Goal: Communication & Community: Answer question/provide support

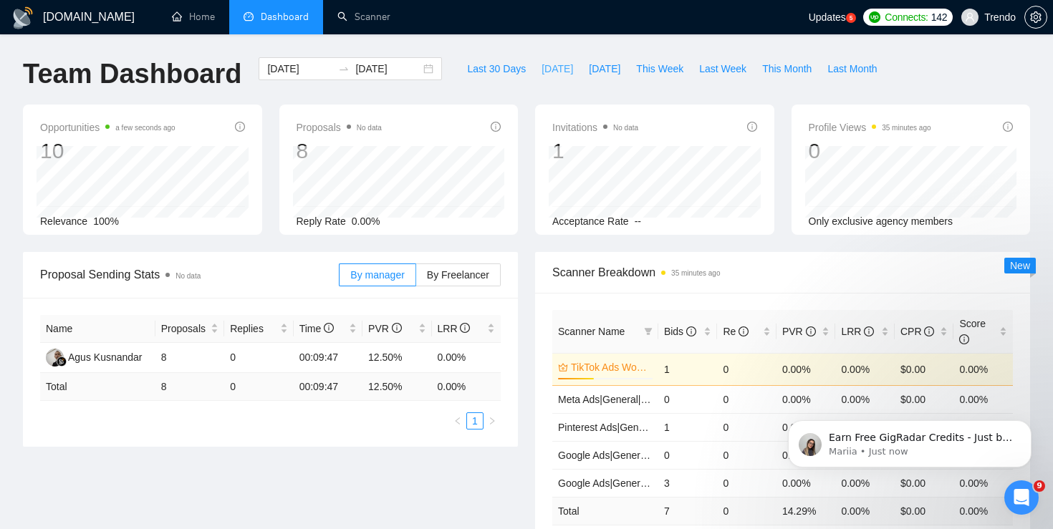
click at [545, 73] on span "[DATE]" at bounding box center [557, 69] width 32 height 16
type input "[DATE]"
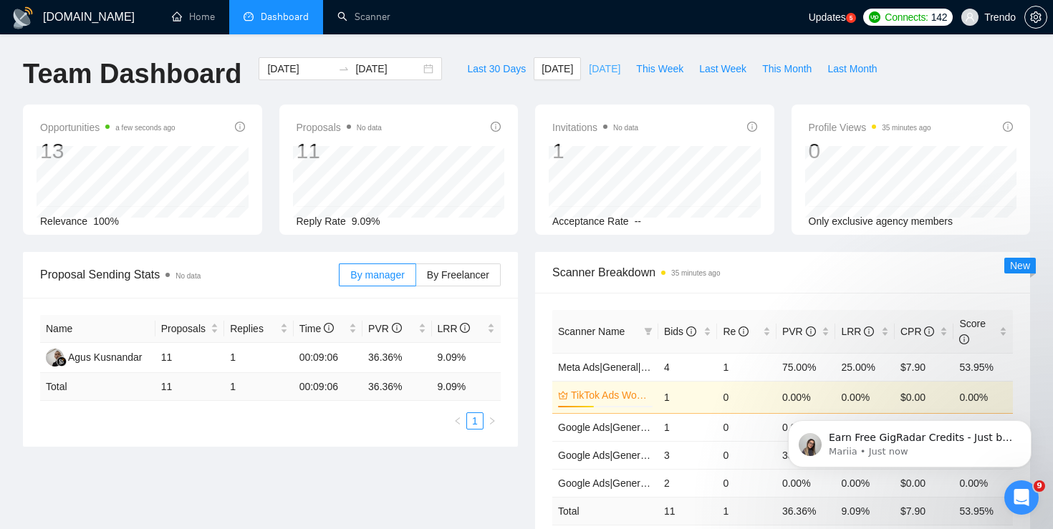
click at [591, 67] on span "[DATE]" at bounding box center [605, 69] width 32 height 16
type input "[DATE]"
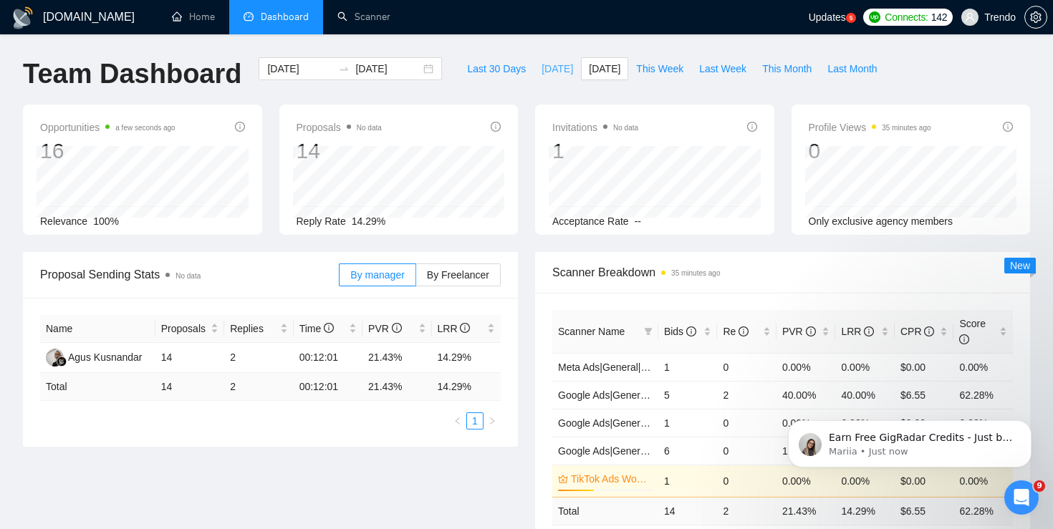
click at [541, 65] on span "[DATE]" at bounding box center [557, 69] width 32 height 16
type input "[DATE]"
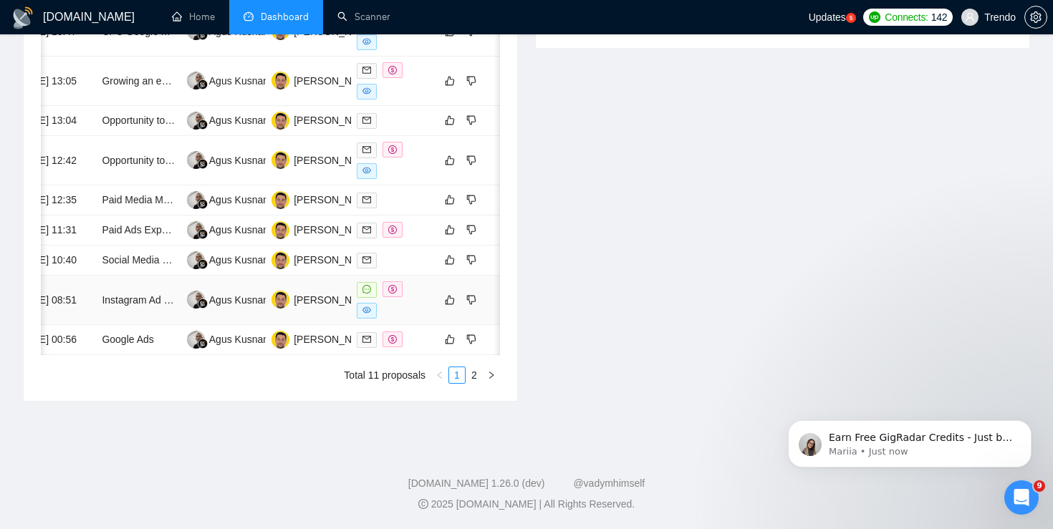
scroll to position [0, 42]
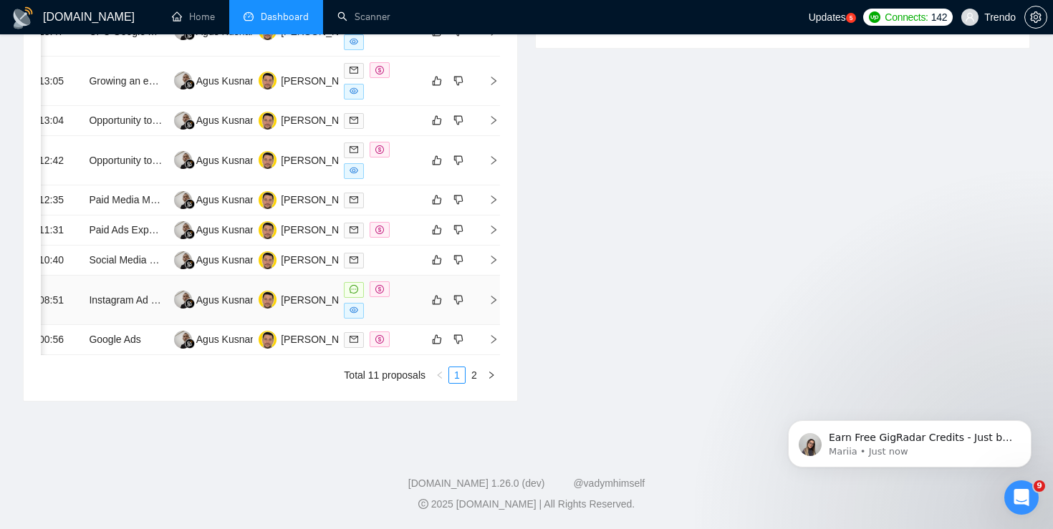
click at [490, 305] on icon "right" at bounding box center [493, 300] width 10 height 10
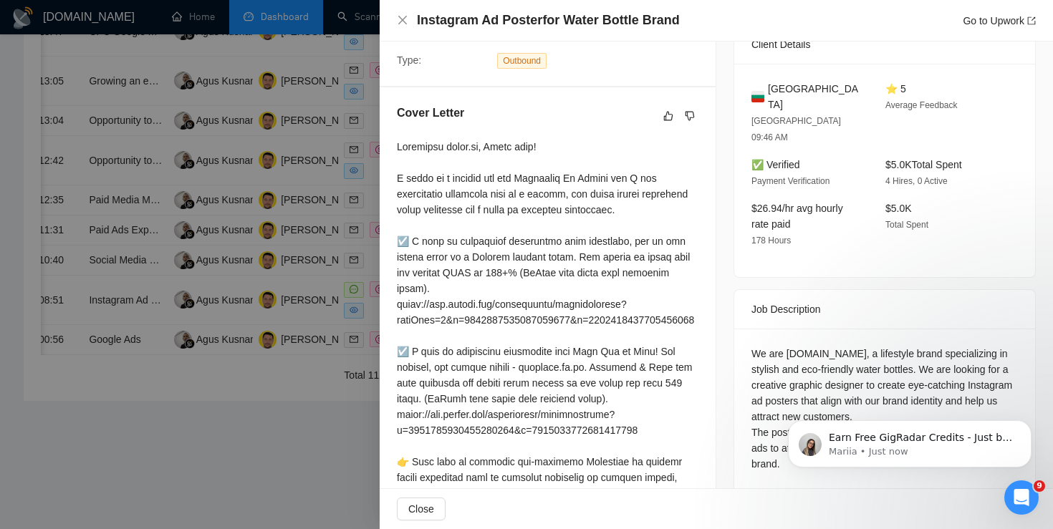
scroll to position [0, 0]
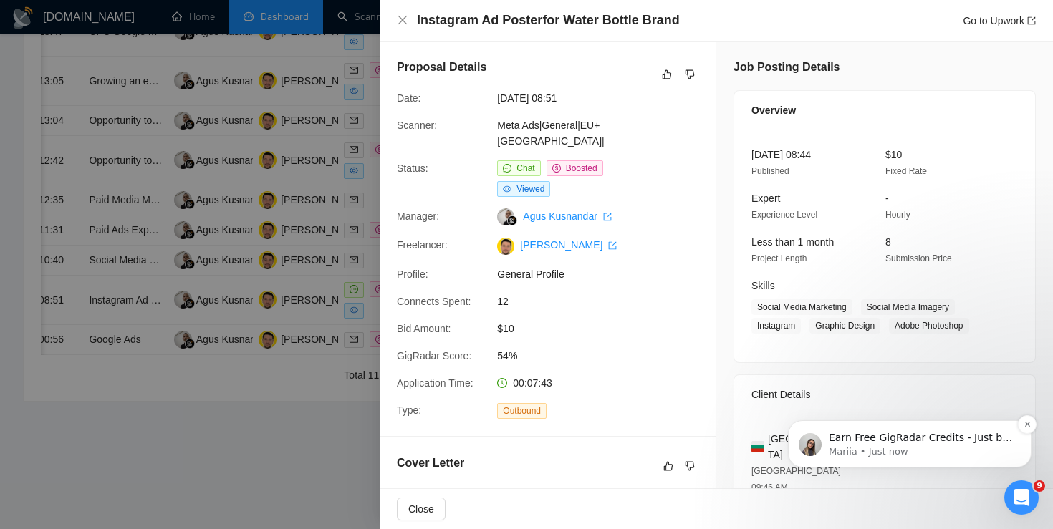
click at [862, 437] on p "Earn Free GigRadar Credits - Just by Sharing Your Story! 💬 Want more credits fo…" at bounding box center [920, 438] width 185 height 14
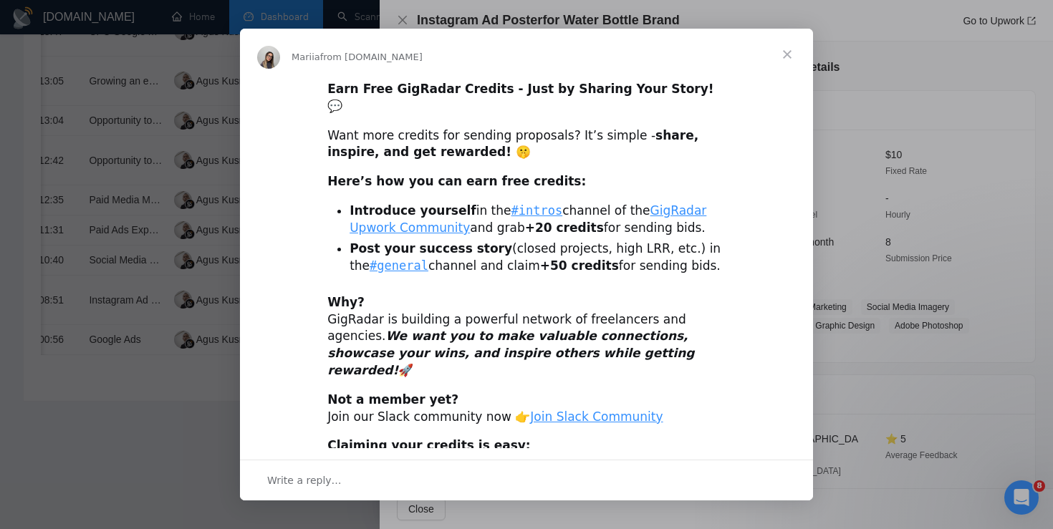
scroll to position [19, 0]
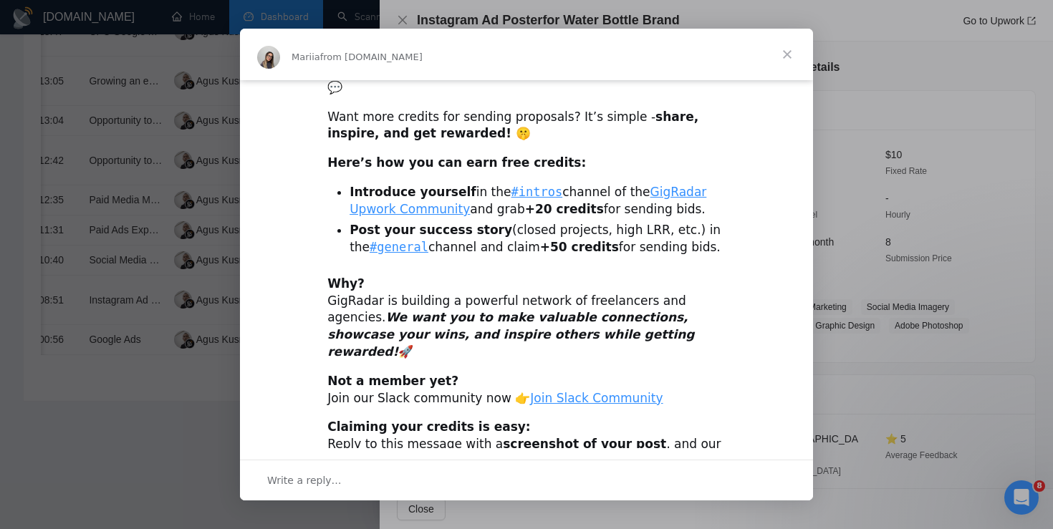
click at [785, 55] on span "Close" at bounding box center [787, 55] width 52 height 52
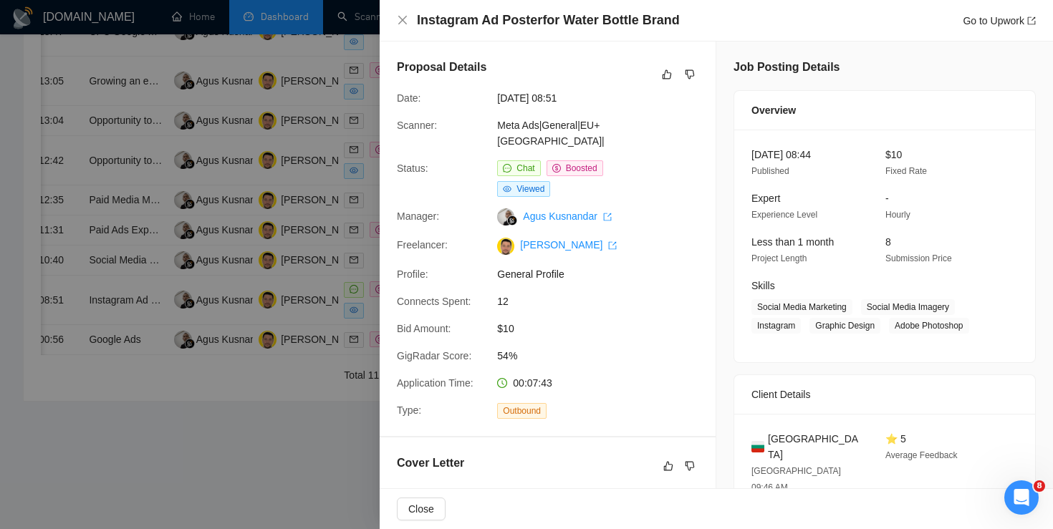
click at [1021, 488] on icon "Open Intercom Messenger" at bounding box center [1022, 498] width 24 height 24
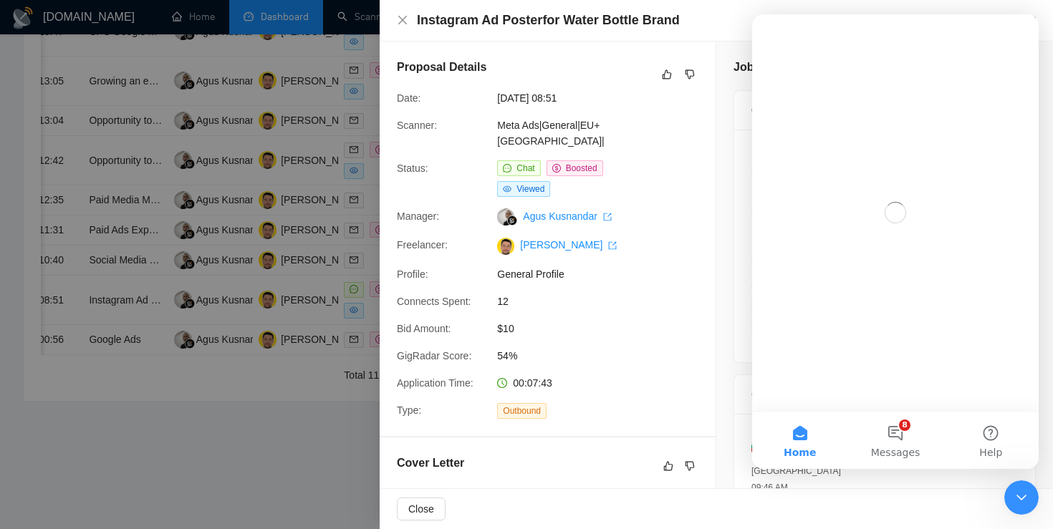
scroll to position [0, 0]
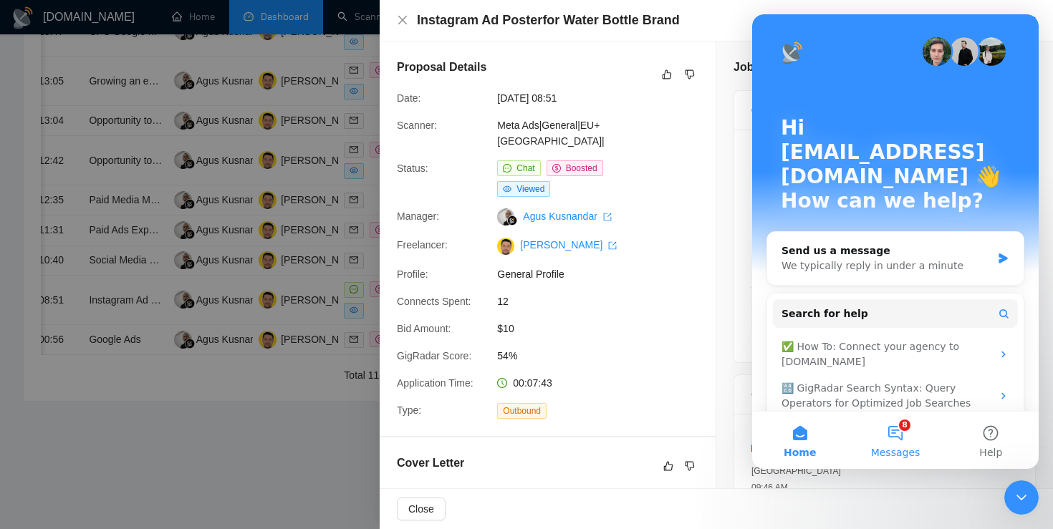
click at [897, 438] on button "8 Messages" at bounding box center [894, 440] width 95 height 57
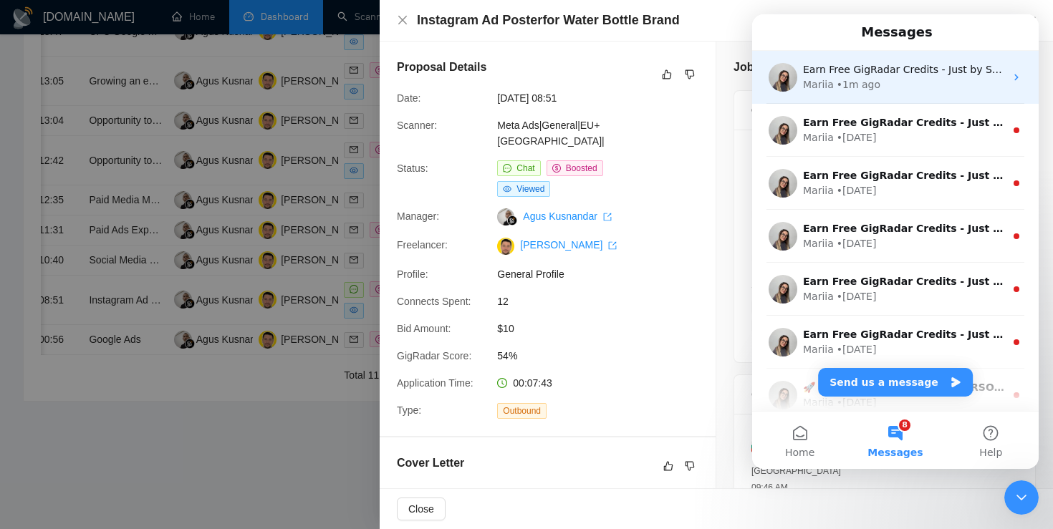
click at [843, 92] on div "Earn Free GigRadar Credits - Just by Sharing Your Story! 💬 Want more credits fo…" at bounding box center [895, 77] width 286 height 53
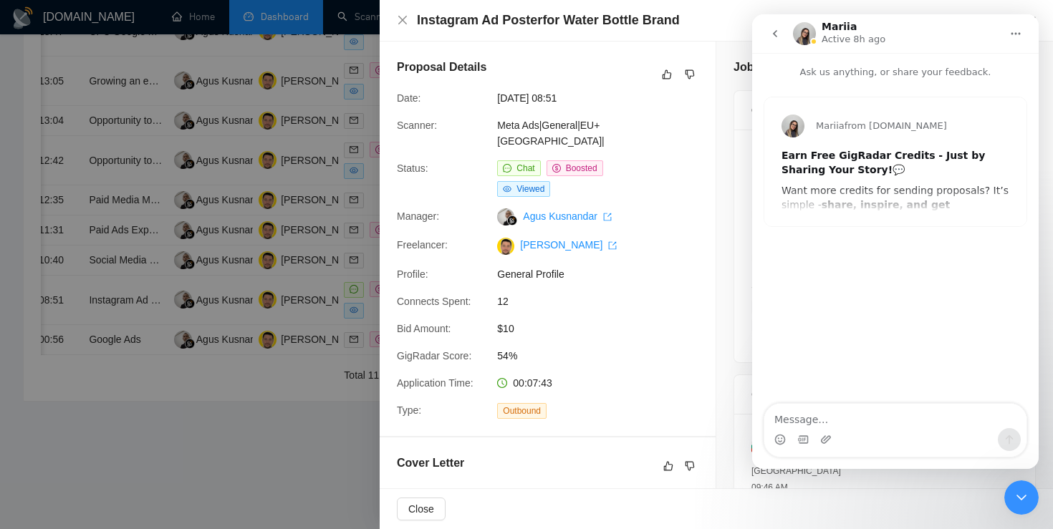
click at [780, 39] on button "go back" at bounding box center [774, 33] width 27 height 27
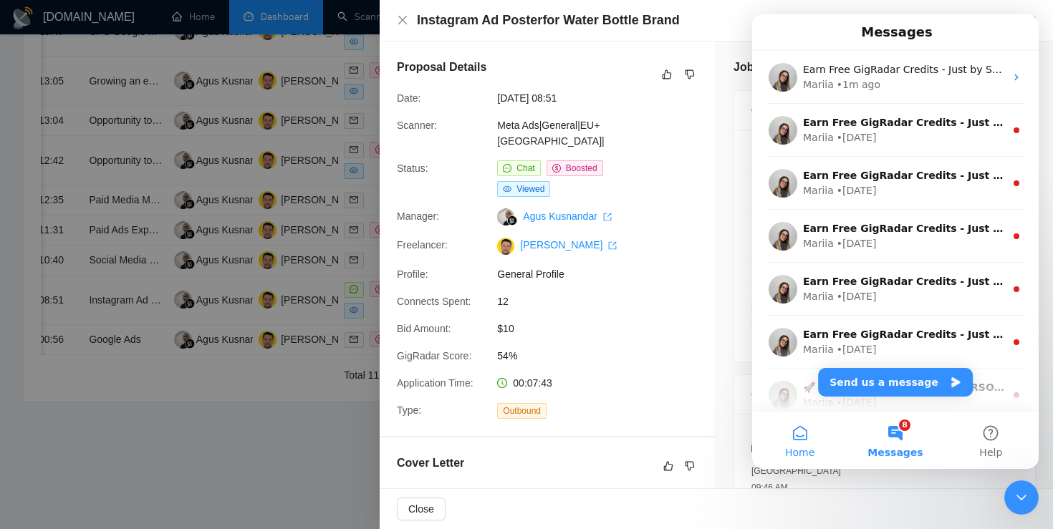
click at [775, 435] on button "Home" at bounding box center [799, 440] width 95 height 57
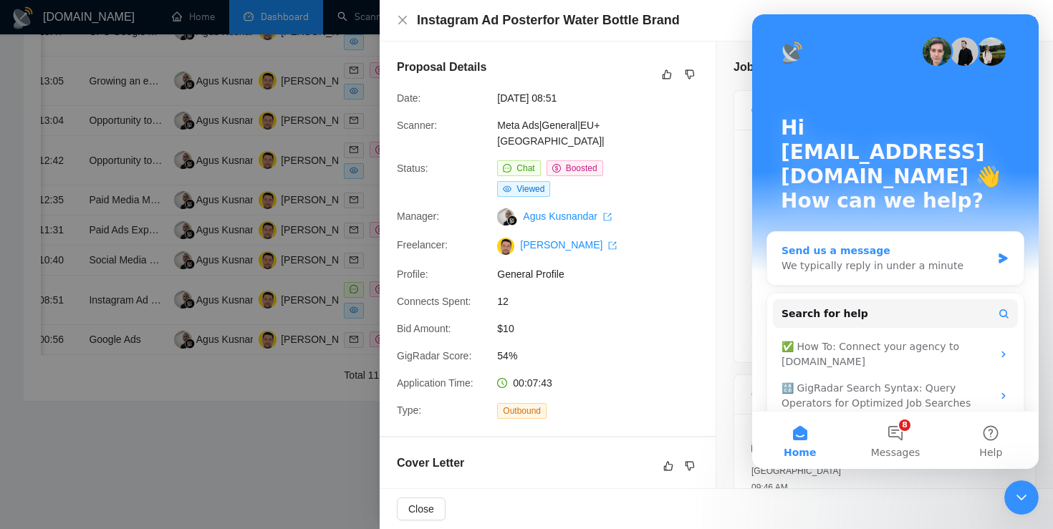
click at [900, 258] on div "We typically reply in under a minute" at bounding box center [886, 265] width 210 height 15
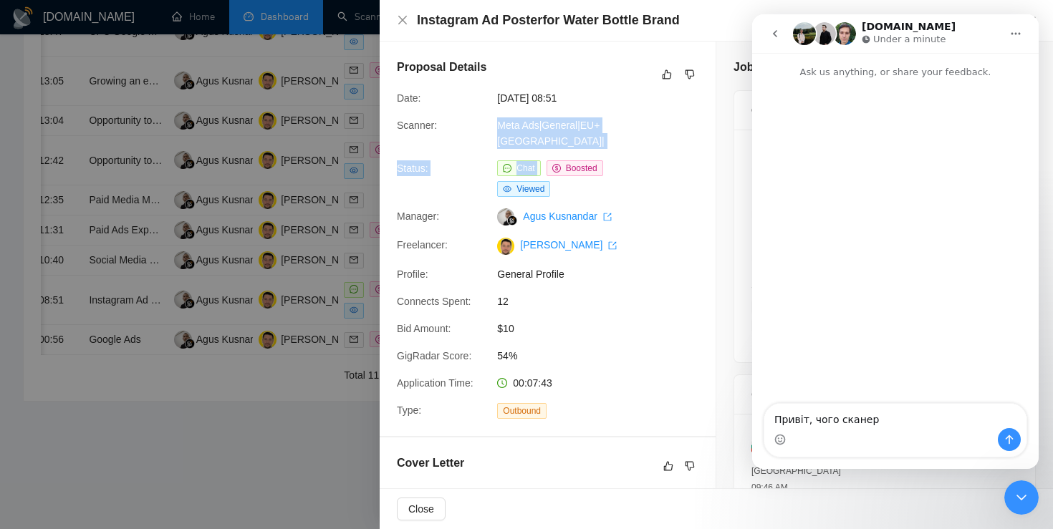
drag, startPoint x: 647, startPoint y: 133, endPoint x: 495, endPoint y: 123, distance: 152.1
click at [495, 123] on div "Proposal Details Date: [DATE] 08:51 Scanner: Meta Ads|General|[GEOGRAPHIC_DATA]…" at bounding box center [547, 239] width 336 height 395
click at [486, 121] on div "Scanner:" at bounding box center [441, 133] width 100 height 32
drag, startPoint x: 486, startPoint y: 121, endPoint x: 627, endPoint y: 121, distance: 141.1
click at [627, 121] on div "Scanner: Meta Ads|General|EU+[GEOGRAPHIC_DATA]|" at bounding box center [541, 133] width 301 height 32
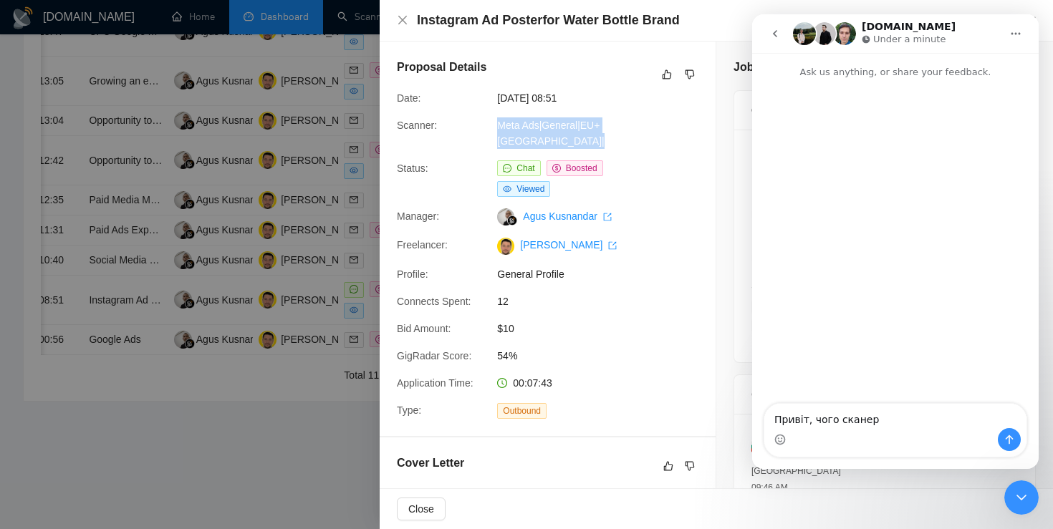
copy div "Meta Ads|General|EU+[GEOGRAPHIC_DATA]|"
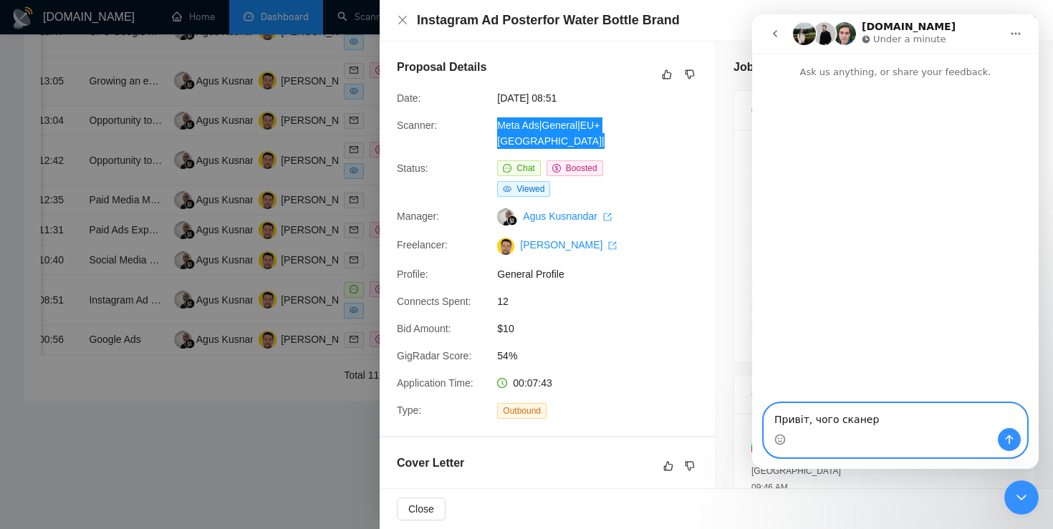
click at [890, 427] on textarea "Привіт, чого сканер" at bounding box center [895, 416] width 262 height 24
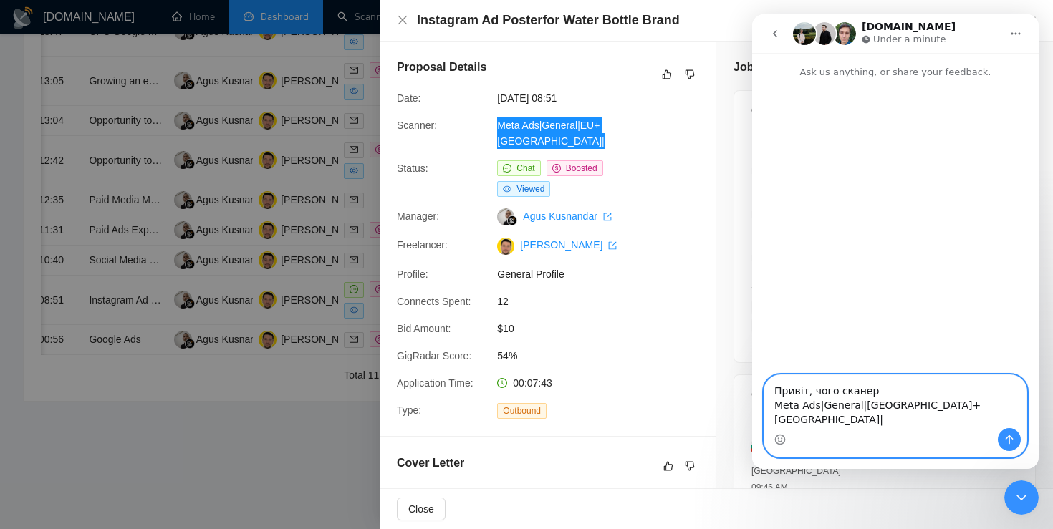
click at [934, 404] on textarea "Привіт, чого сканер Meta Ads|General|[GEOGRAPHIC_DATA]+[GEOGRAPHIC_DATA]|" at bounding box center [895, 401] width 262 height 53
type textarea "Привіт, чого сканер Meta Ads|General|EU+[GEOGRAPHIC_DATA]| забідився на цей джо…"
click at [1010, 437] on icon "Send a message…" at bounding box center [1008, 439] width 11 height 11
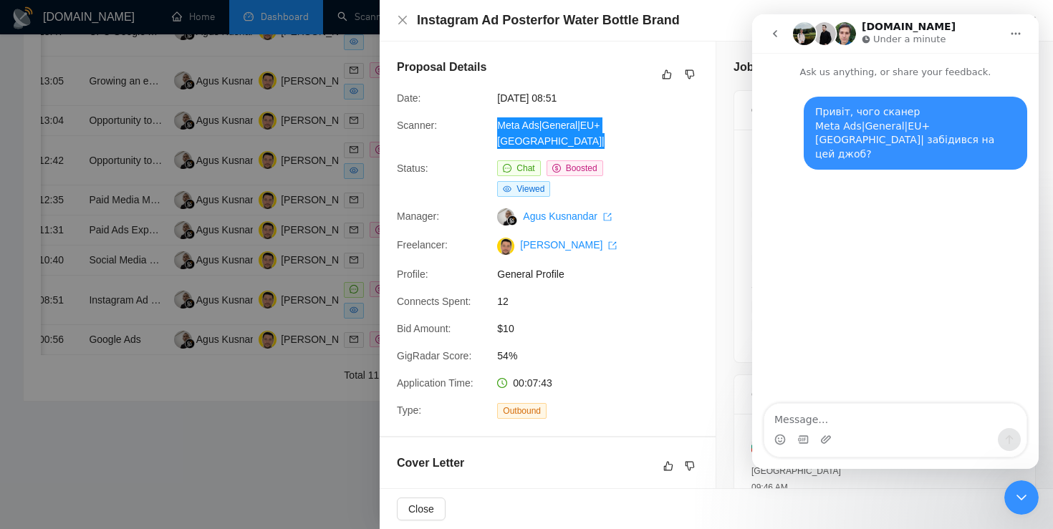
click at [838, 443] on div "Intercom messenger" at bounding box center [895, 439] width 262 height 23
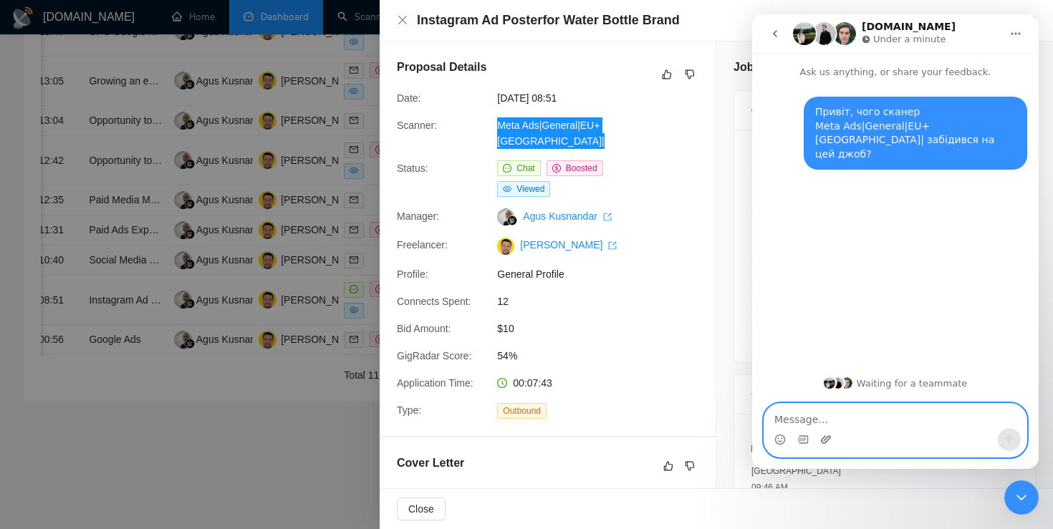
click at [828, 441] on icon "Upload attachment" at bounding box center [825, 439] width 11 height 11
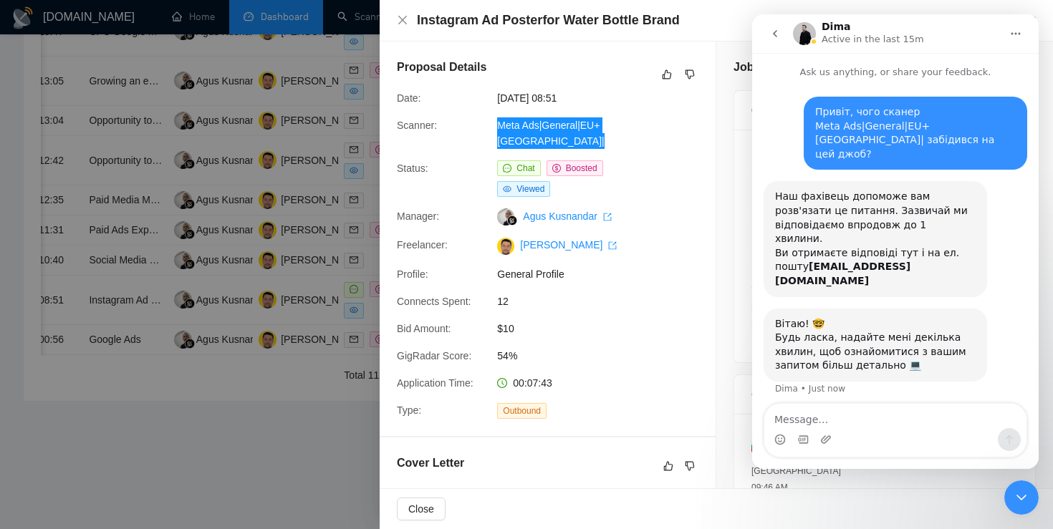
click at [768, 34] on button "go back" at bounding box center [774, 33] width 27 height 27
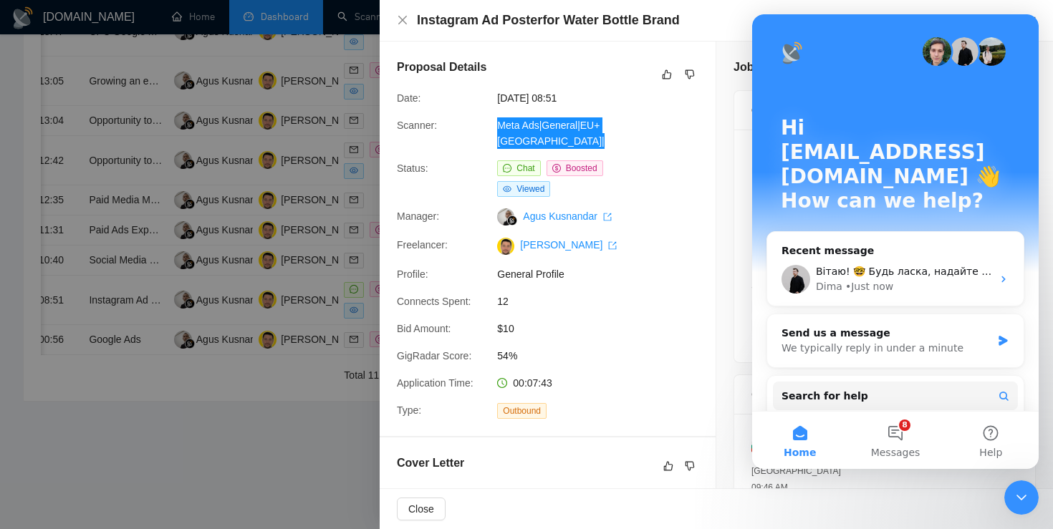
click at [1020, 493] on icon "Close Intercom Messenger" at bounding box center [1020, 497] width 17 height 17
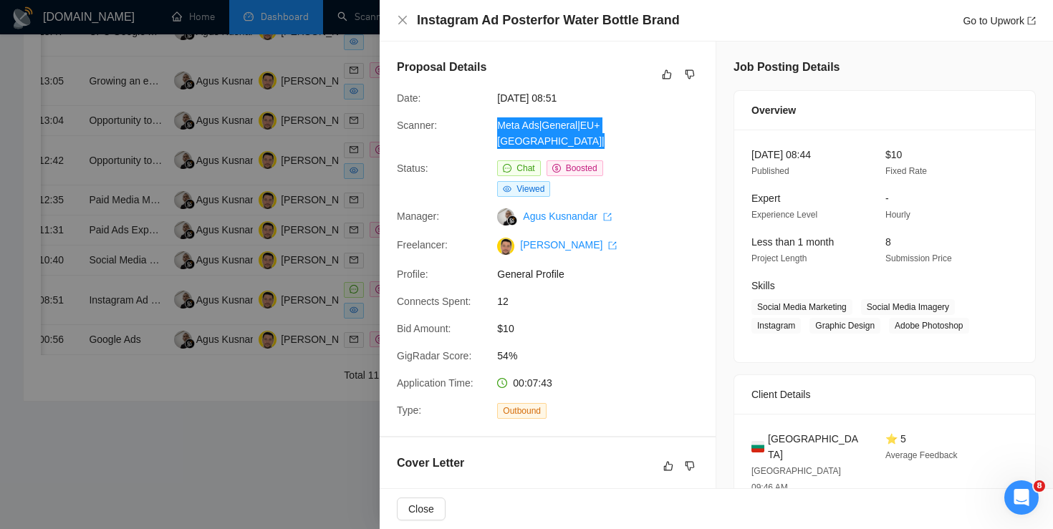
click at [1020, 484] on div "Open Intercom Messenger" at bounding box center [1020, 497] width 47 height 47
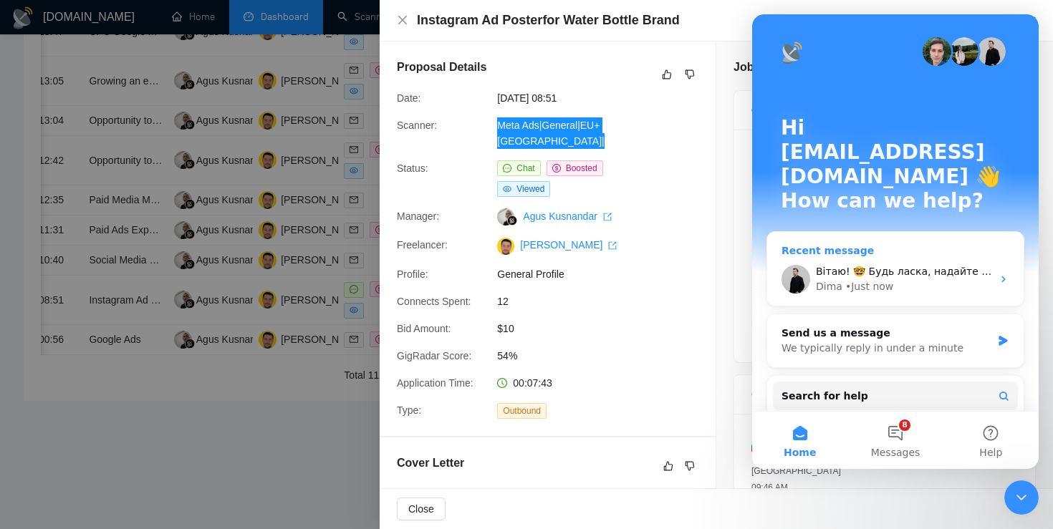
click at [851, 279] on div "• Just now" at bounding box center [869, 286] width 48 height 15
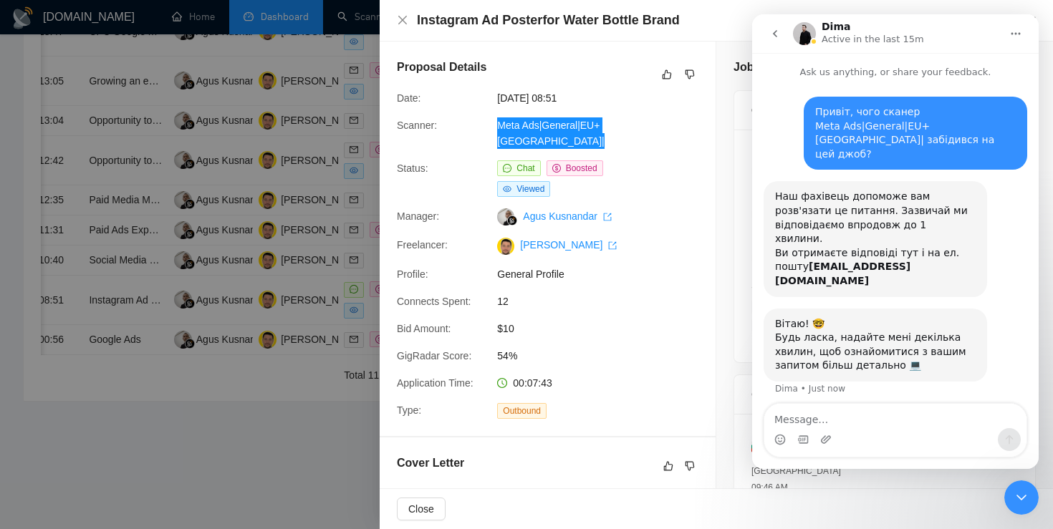
scroll to position [21, 0]
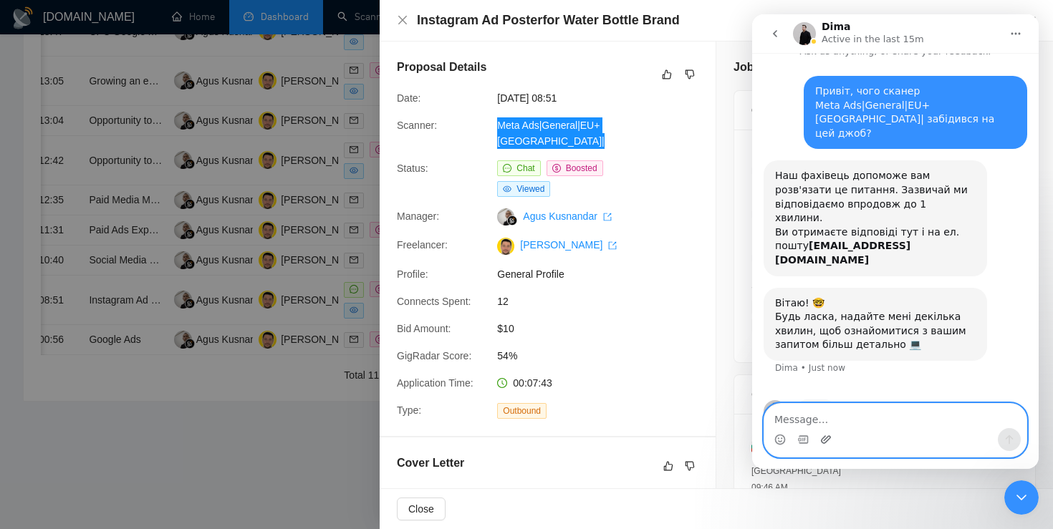
click at [820, 438] on icon "Upload attachment" at bounding box center [825, 439] width 11 height 11
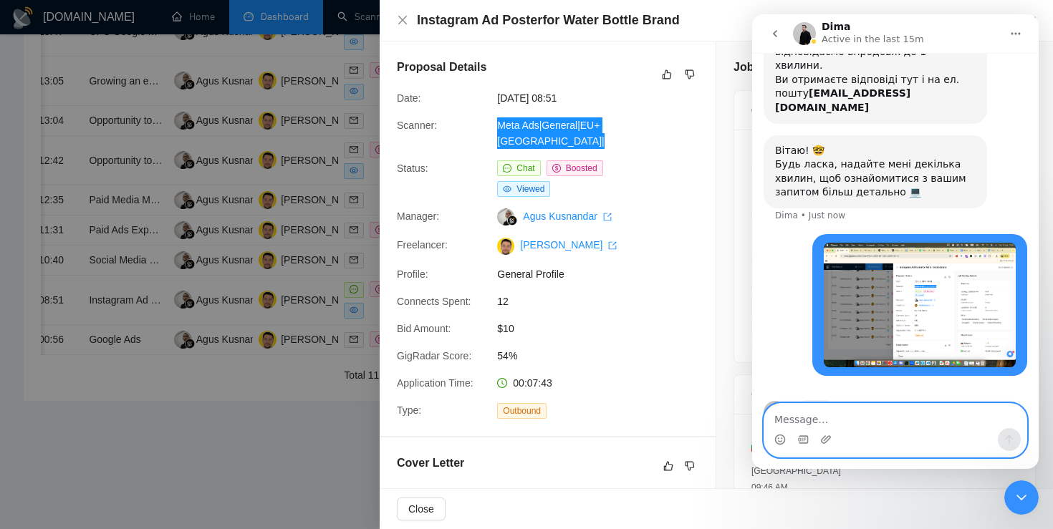
scroll to position [174, 0]
type textarea "Без проблем"
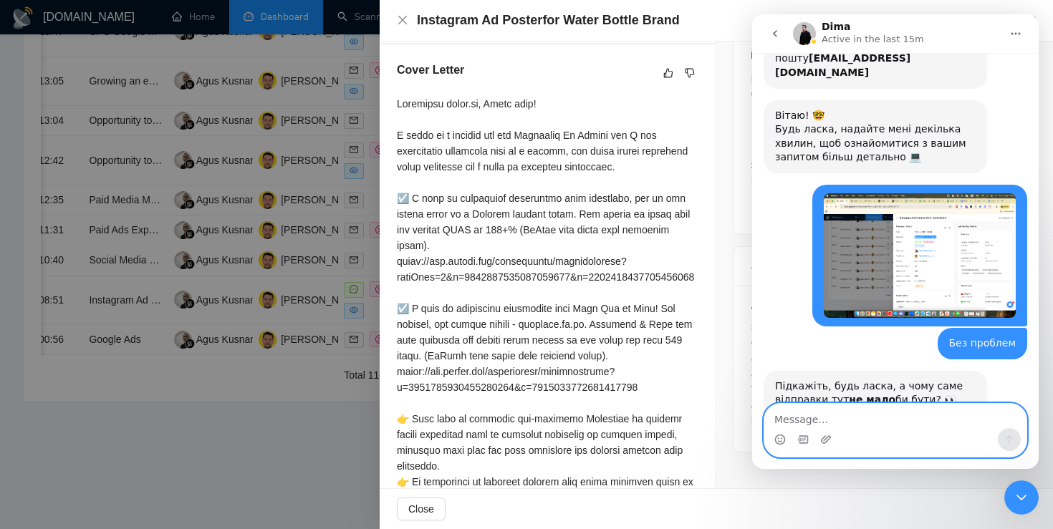
scroll to position [376, 0]
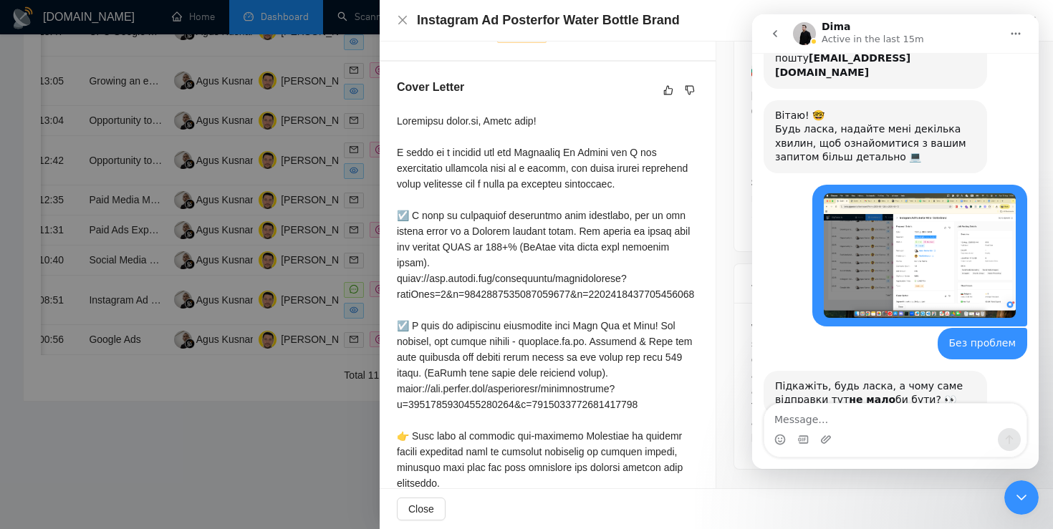
click at [770, 28] on icon "go back" at bounding box center [774, 33] width 11 height 11
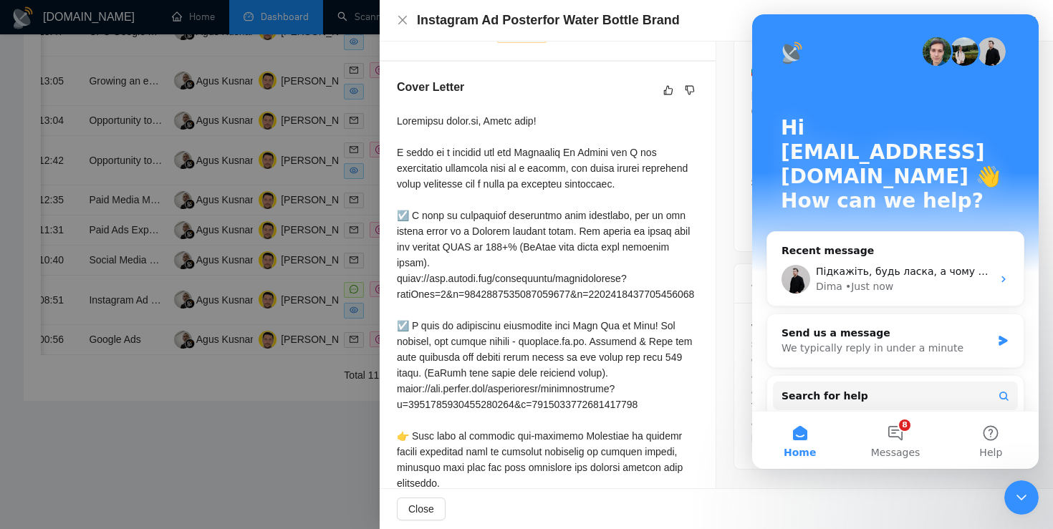
click at [696, 183] on div at bounding box center [547, 396] width 301 height 567
click at [1028, 501] on icon "Close Intercom Messenger" at bounding box center [1020, 497] width 17 height 17
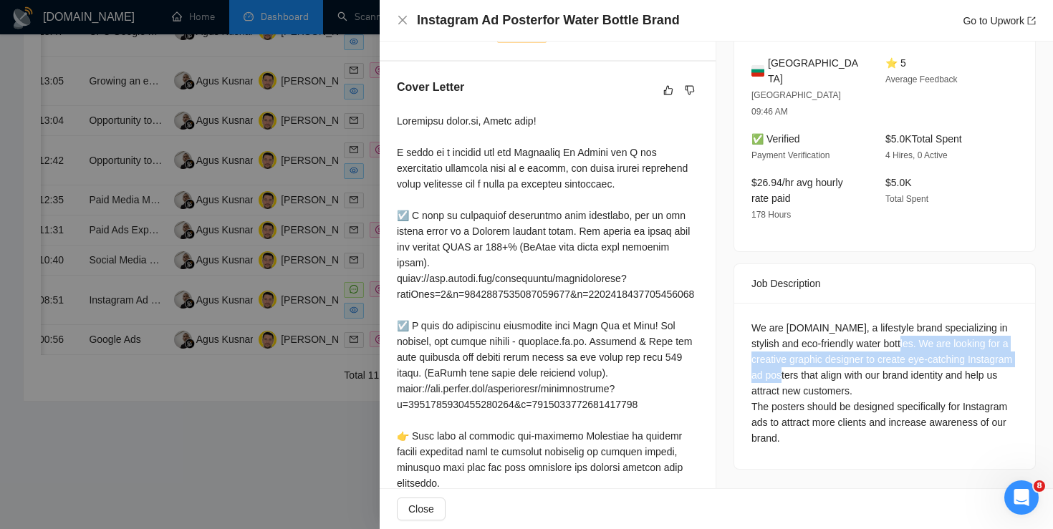
drag, startPoint x: 896, startPoint y: 310, endPoint x: 851, endPoint y: 341, distance: 55.2
click at [851, 341] on div "We are [DOMAIN_NAME], a lifestyle brand specializing in stylish and eco-friendl…" at bounding box center [884, 383] width 266 height 126
copy div "We are looking for a creative graphic designer to create eye-catching Instagram…"
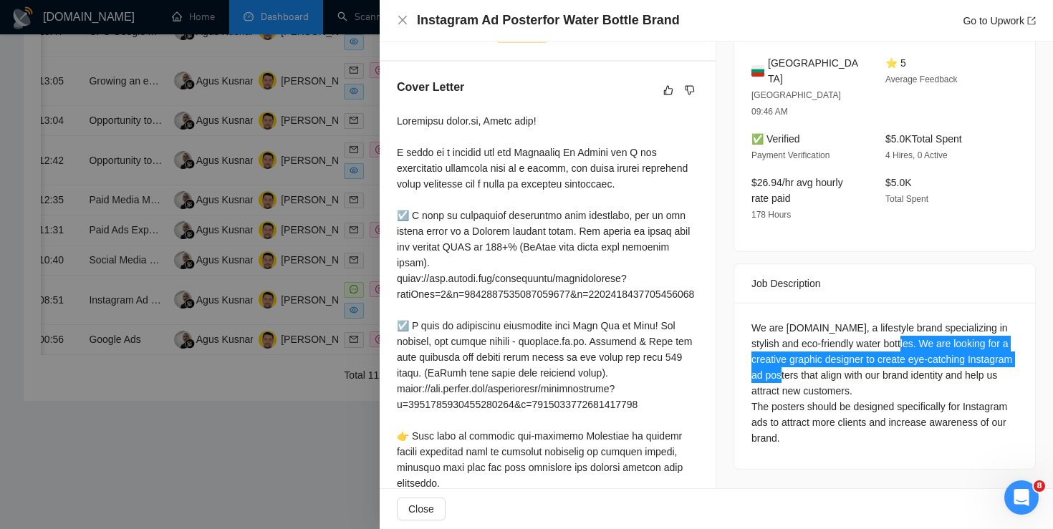
click at [1020, 493] on icon "Open Intercom Messenger" at bounding box center [1022, 498] width 24 height 24
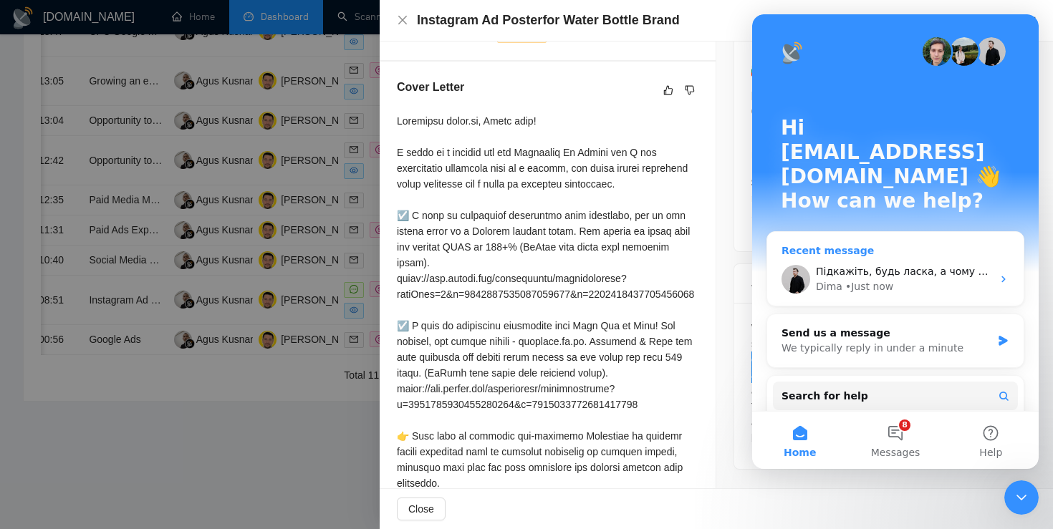
click at [894, 279] on div "[PERSON_NAME] • Just now" at bounding box center [904, 286] width 176 height 15
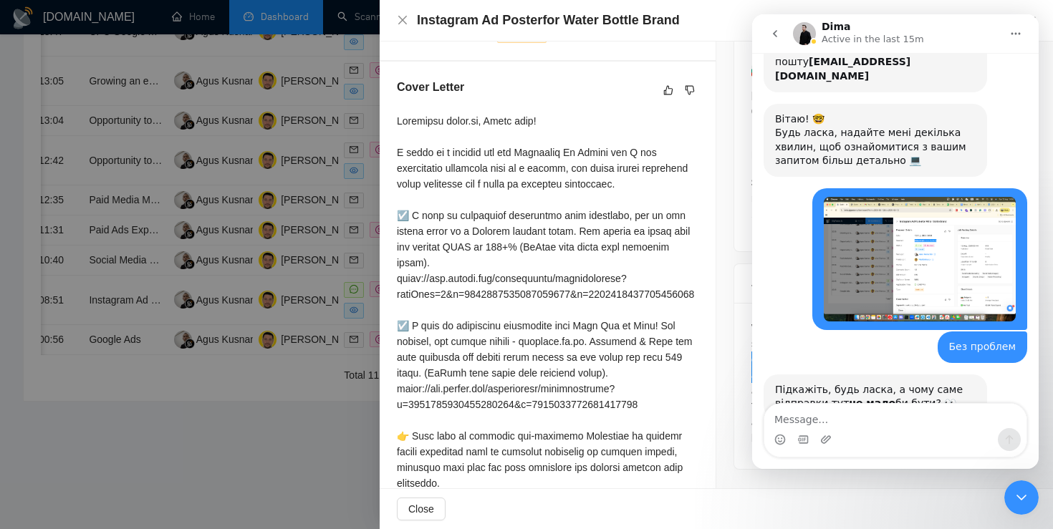
click at [812, 420] on textarea "Message…" at bounding box center [895, 416] width 262 height 24
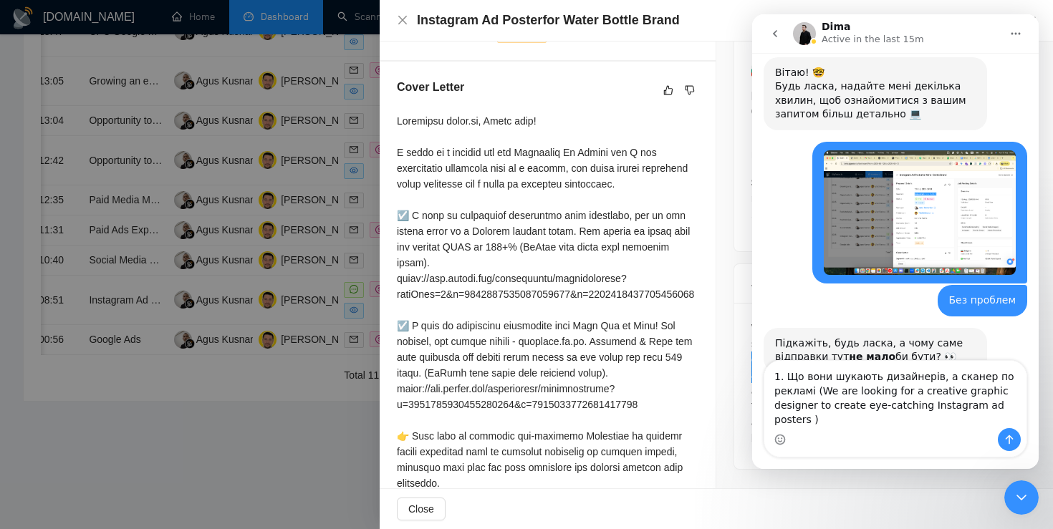
scroll to position [266, 0]
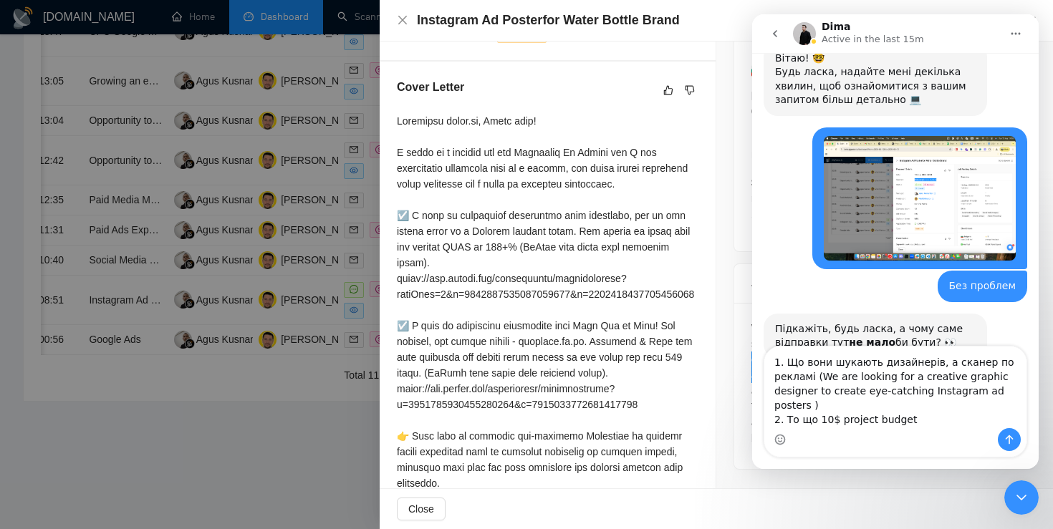
type textarea "1. Що вони шукають дизайнерів, а сканер по рекламі (We are looking for a creati…"
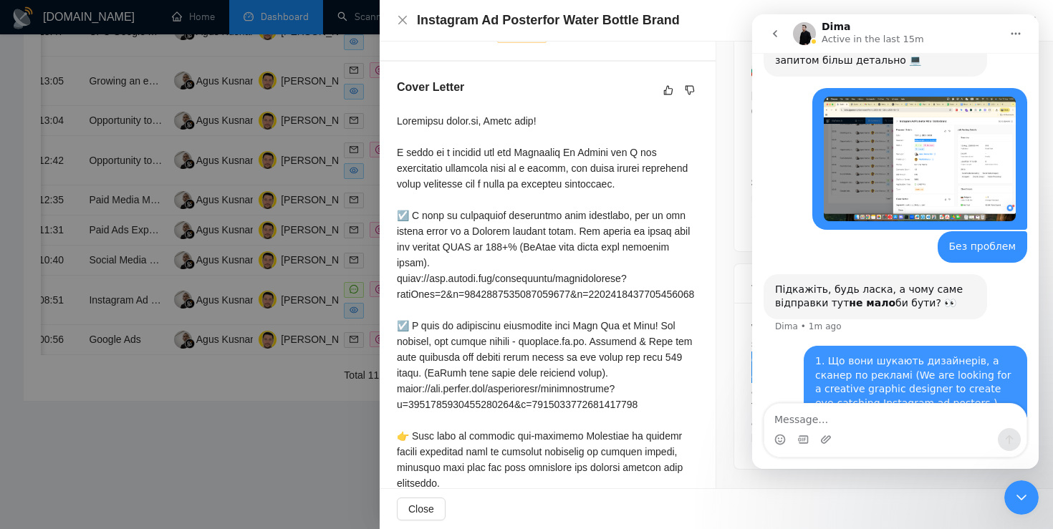
scroll to position [307, 0]
